Goal: Information Seeking & Learning: Learn about a topic

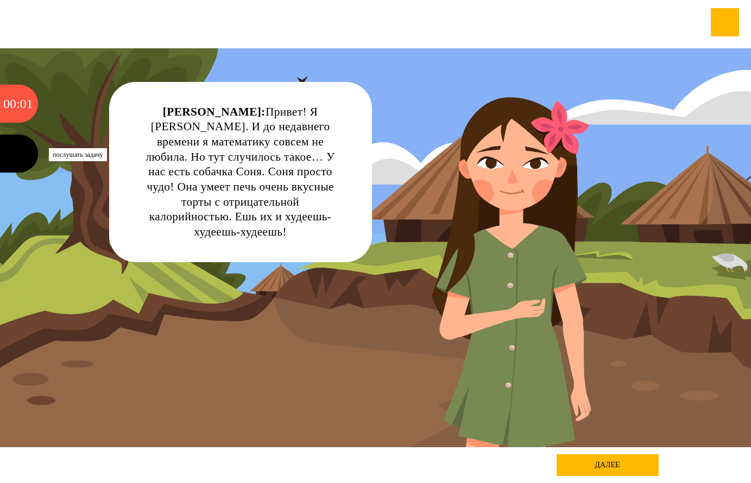
click at [8, 155] on div at bounding box center [19, 154] width 38 height 38
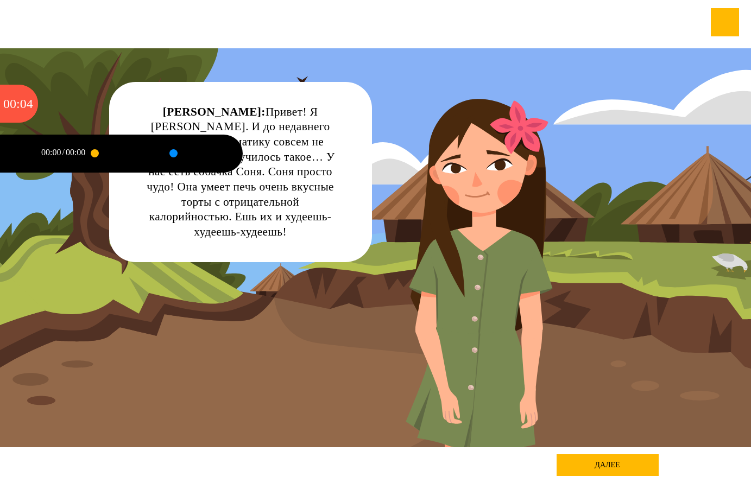
drag, startPoint x: 94, startPoint y: 154, endPoint x: 184, endPoint y: 154, distance: 89.5
click at [184, 154] on div at bounding box center [162, 154] width 136 height 38
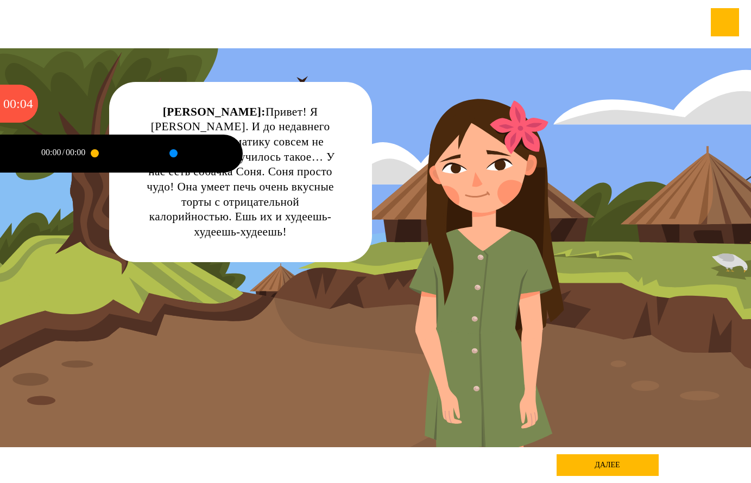
click at [173, 154] on div at bounding box center [173, 153] width 0 height 3
click at [488, 194] on div "Маша: Привет! Я Маша Самолётова. И до недавнего времени я математику совсем не …" at bounding box center [375, 247] width 676 height 399
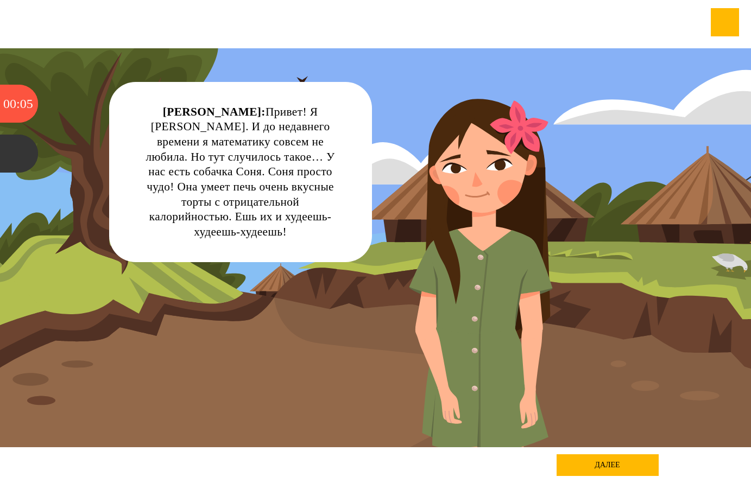
click at [497, 178] on div "Маша: Привет! Я Маша Самолётова. И до недавнего времени я математику совсем не …" at bounding box center [375, 247] width 676 height 399
click at [442, 271] on div "Маша: Привет! Я Маша Самолётова. И до недавнего времени я математику совсем не …" at bounding box center [375, 247] width 676 height 399
click at [442, 303] on div "Маша: Привет! Я Маша Самолётова. И до недавнего времени я математику совсем не …" at bounding box center [375, 247] width 676 height 399
click at [377, 358] on div "Маша: Привет! Я Маша Самолётова. И до недавнего времени я математику совсем не …" at bounding box center [375, 247] width 676 height 399
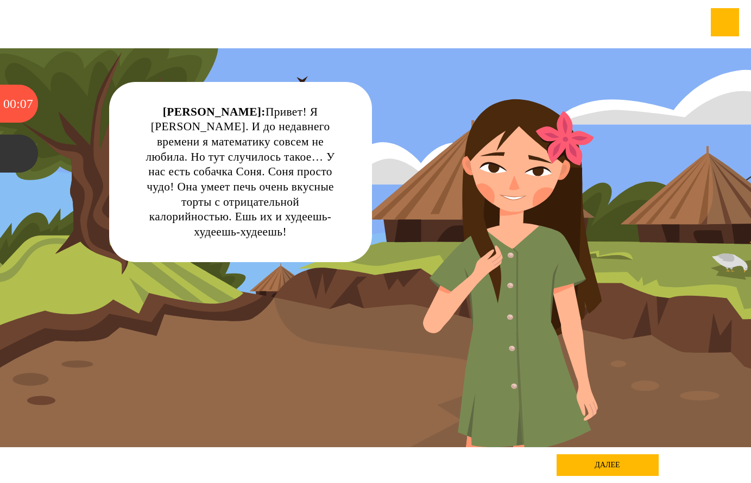
click at [584, 470] on div "далее" at bounding box center [607, 465] width 102 height 22
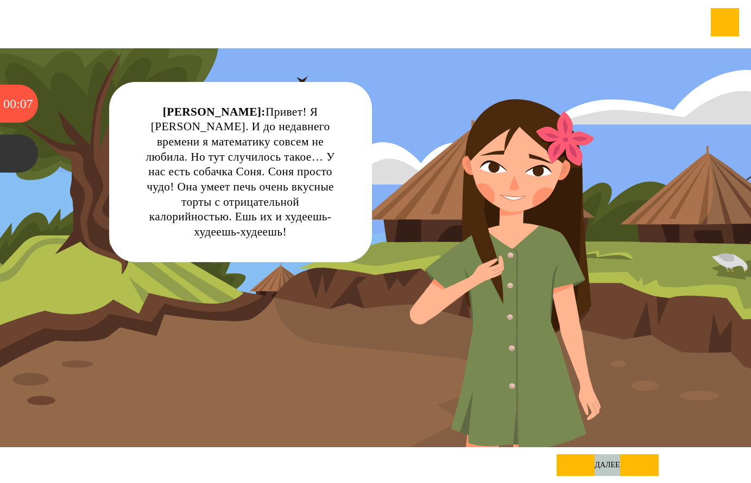
click at [584, 470] on div "далее" at bounding box center [607, 465] width 102 height 22
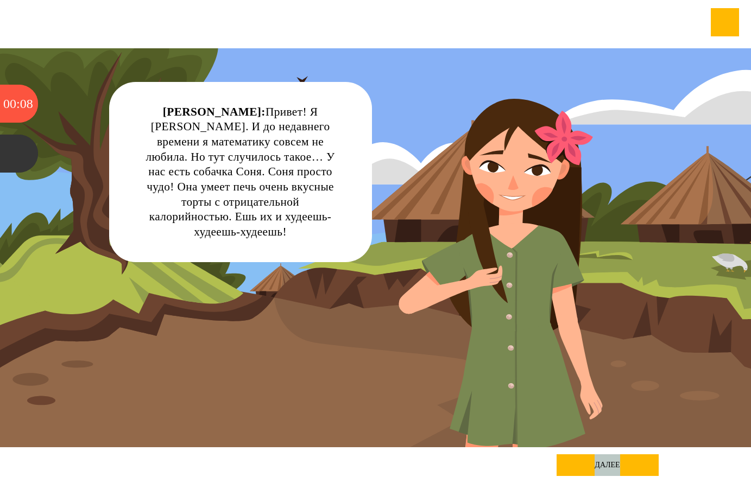
click at [584, 469] on div "далее" at bounding box center [607, 465] width 102 height 22
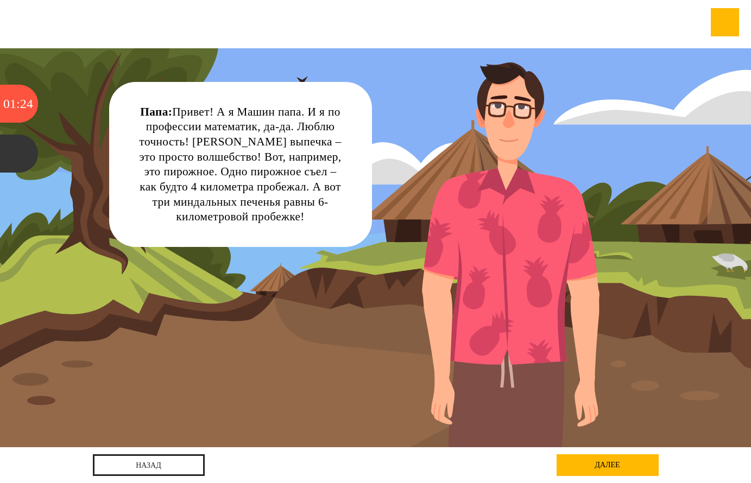
click at [608, 465] on div "далее" at bounding box center [607, 465] width 102 height 22
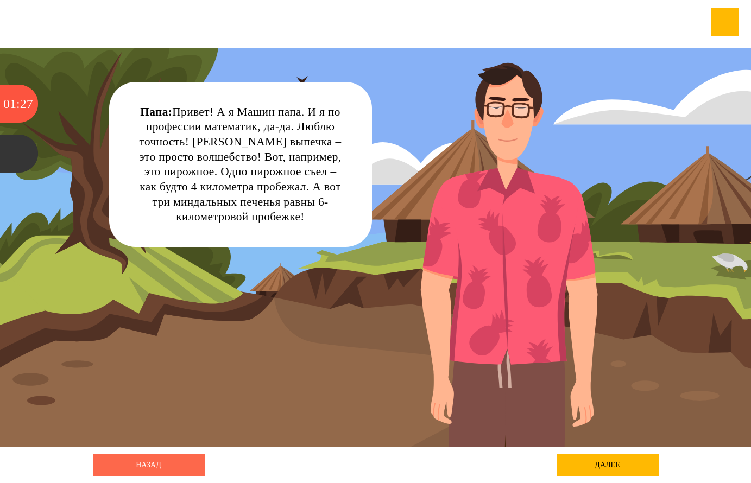
click at [167, 470] on link "назад" at bounding box center [149, 465] width 112 height 22
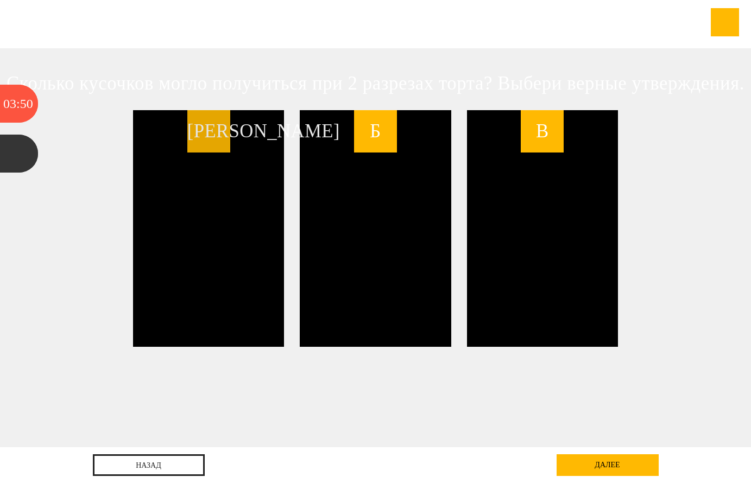
click at [221, 136] on span "А" at bounding box center [208, 131] width 43 height 43
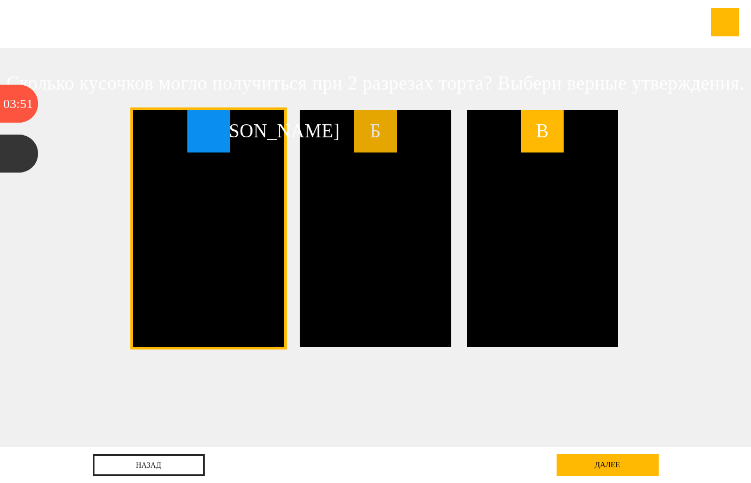
click at [373, 137] on span "Б" at bounding box center [375, 131] width 43 height 43
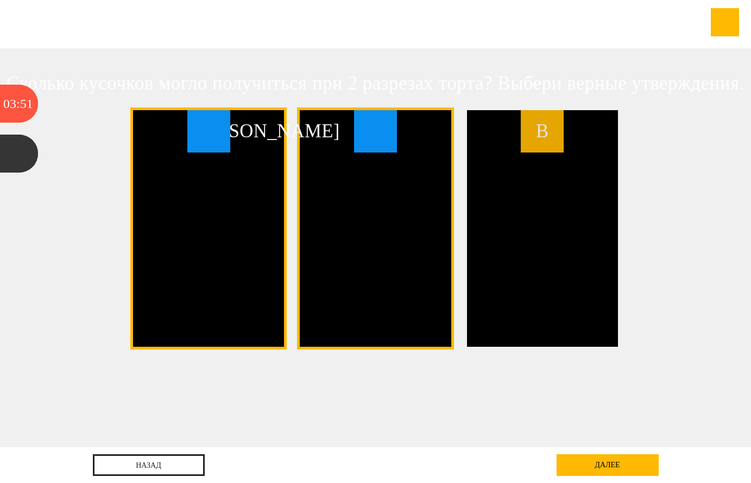
click at [555, 138] on span "В" at bounding box center [541, 131] width 43 height 43
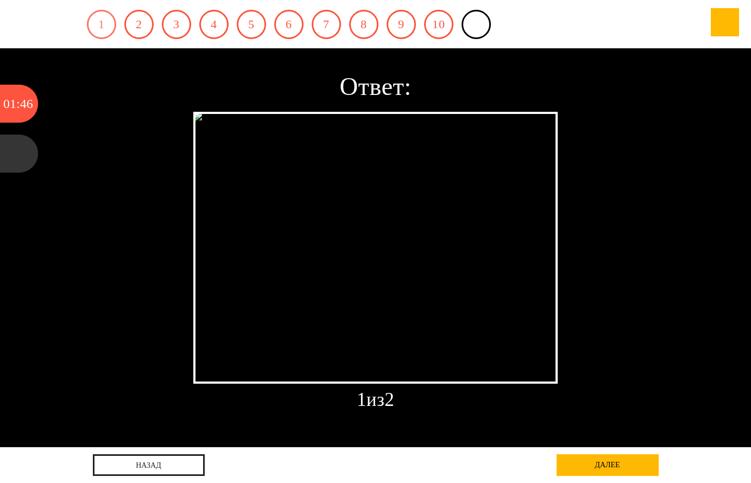
click at [97, 28] on link "1" at bounding box center [101, 24] width 29 height 29
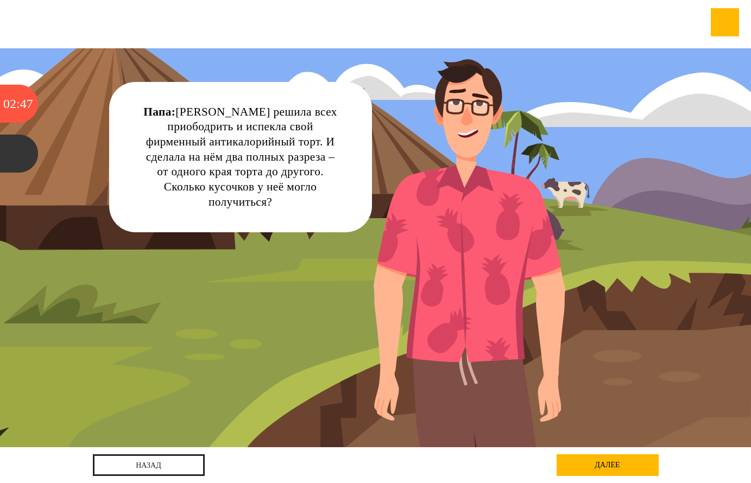
click at [602, 466] on div "далее" at bounding box center [607, 465] width 102 height 22
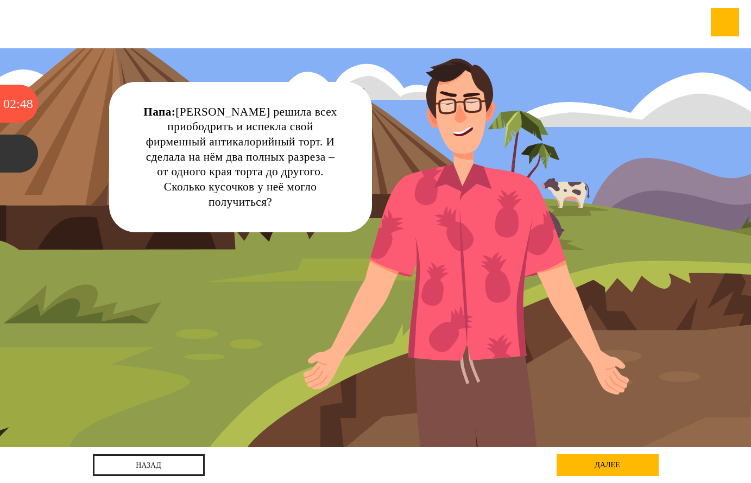
click at [603, 465] on div "далее" at bounding box center [607, 465] width 102 height 22
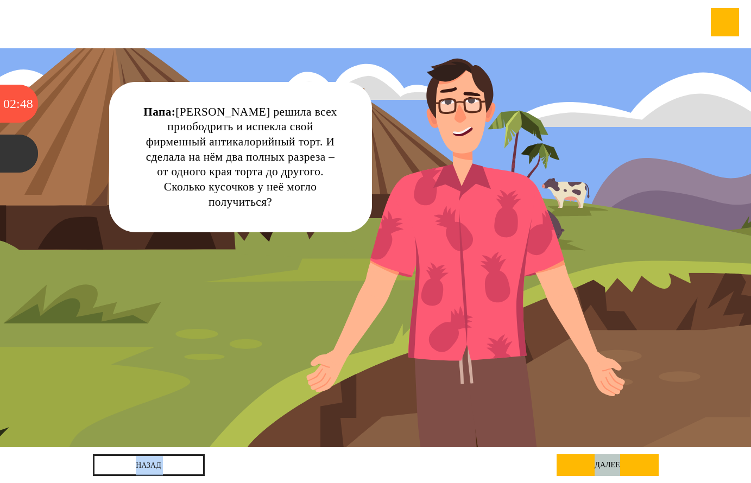
click at [603, 465] on div "далее" at bounding box center [607, 465] width 102 height 22
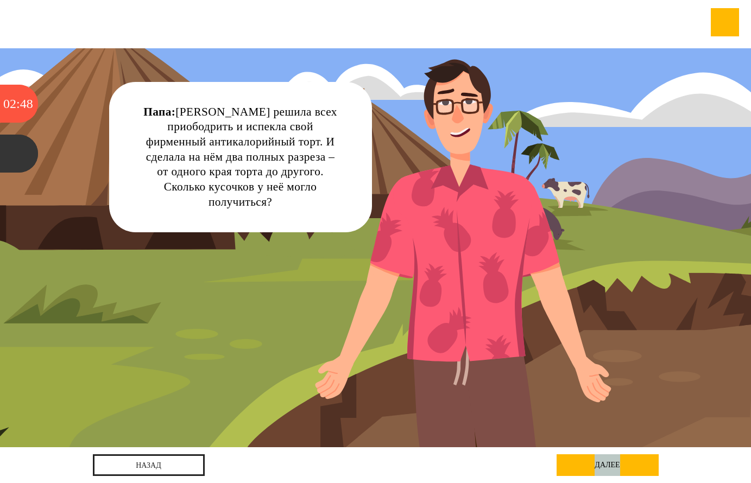
click at [603, 465] on div "далее" at bounding box center [607, 465] width 102 height 22
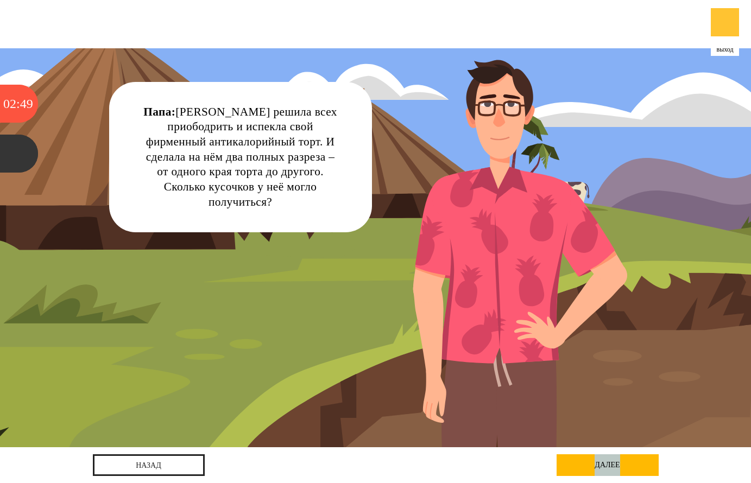
click at [726, 27] on div at bounding box center [724, 22] width 28 height 28
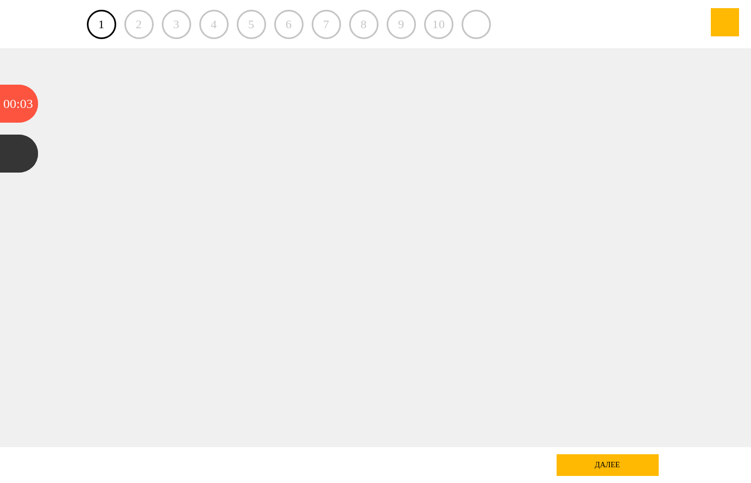
click at [176, 28] on div "3" at bounding box center [176, 24] width 29 height 29
click at [136, 27] on div "2" at bounding box center [138, 24] width 29 height 29
click at [107, 27] on link "1" at bounding box center [101, 24] width 29 height 29
